Goal: Find specific page/section: Find specific page/section

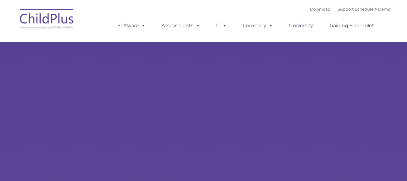
select select "MEDIUM"
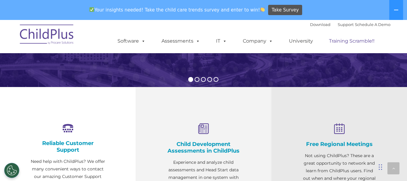
scroll to position [167, 0]
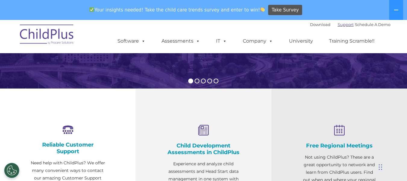
click at [339, 24] on link "Support" at bounding box center [346, 24] width 16 height 5
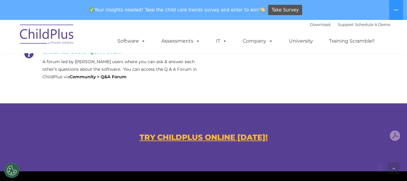
scroll to position [334, 0]
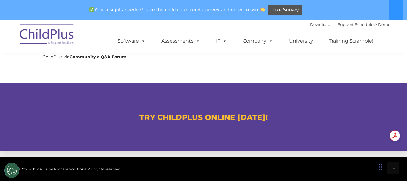
click at [248, 117] on u "TRY CHILDPLUS ONLINE [DATE]!" at bounding box center [204, 116] width 128 height 9
click at [245, 118] on u "TRY CHILDPLUS ONLINE [DATE]!" at bounding box center [204, 116] width 128 height 9
